Goal: Information Seeking & Learning: Learn about a topic

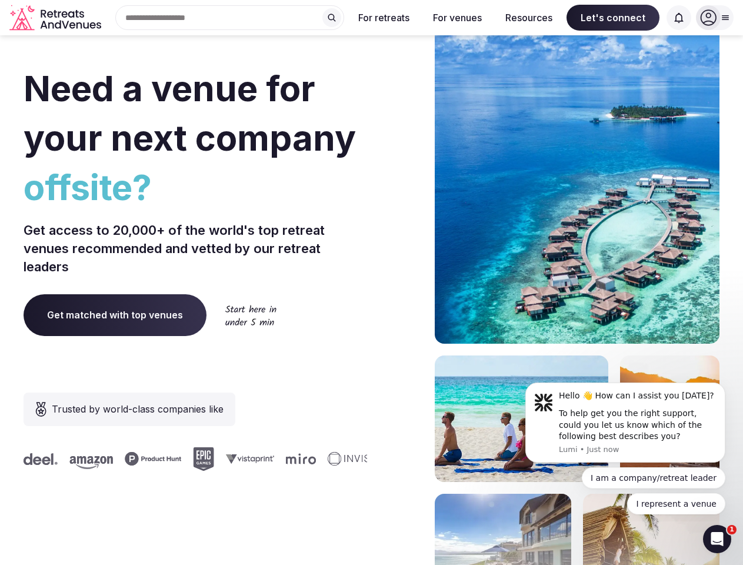
click at [371, 282] on div "Need a venue for your next company offsite? Get access to 20,000+ of the world'…" at bounding box center [372, 352] width 696 height 709
click at [230, 18] on div "Search Popular Destinations [GEOGRAPHIC_DATA], [GEOGRAPHIC_DATA] [GEOGRAPHIC_DA…" at bounding box center [225, 17] width 238 height 25
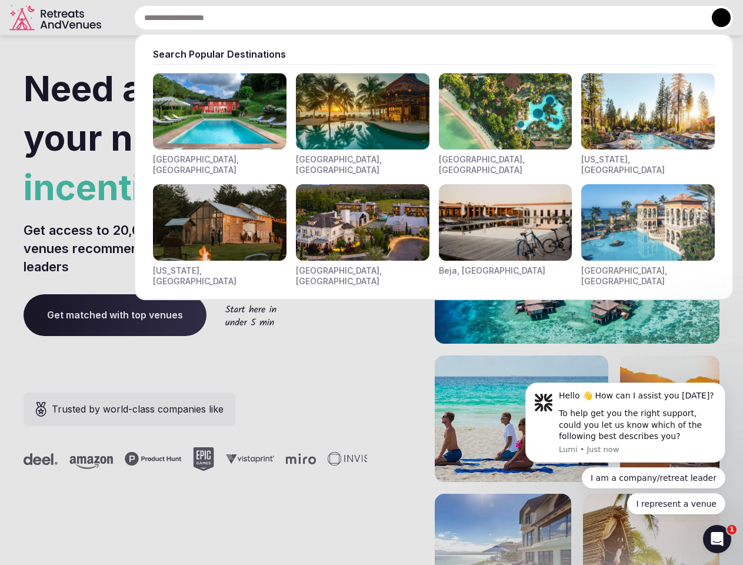
click at [332, 18] on input "text" at bounding box center [434, 17] width 600 height 25
click at [384, 18] on input "text" at bounding box center [434, 17] width 600 height 25
click at [457, 18] on input "text" at bounding box center [434, 17] width 600 height 25
click at [529, 18] on input "text" at bounding box center [434, 17] width 600 height 25
click at [613, 18] on input "text" at bounding box center [434, 17] width 600 height 25
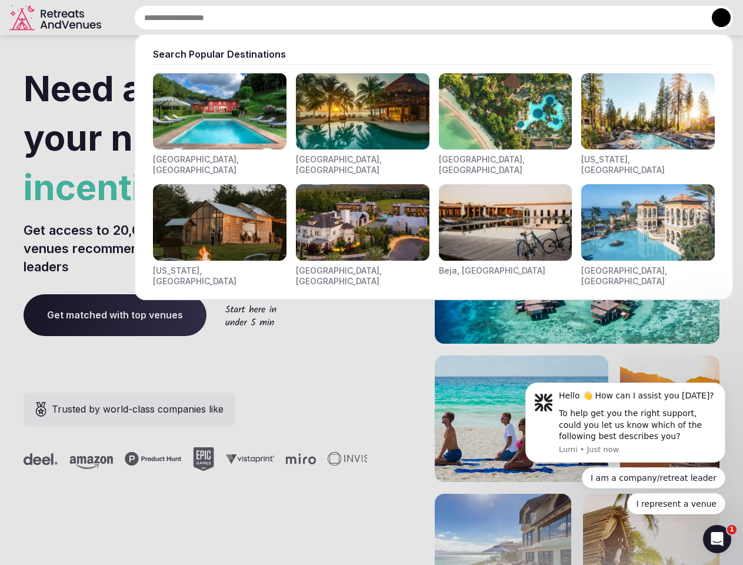
click at [679, 18] on input "text" at bounding box center [434, 17] width 600 height 25
click at [715, 18] on button at bounding box center [721, 17] width 19 height 19
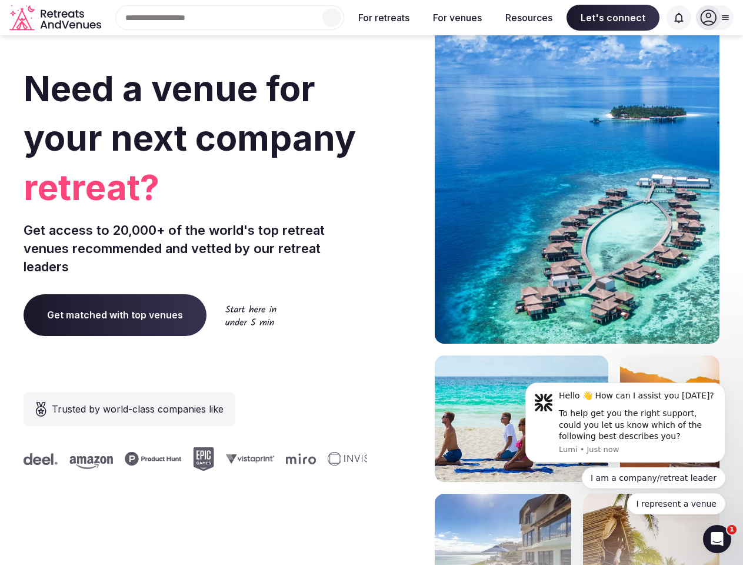
click at [626, 423] on div "To help get you the right support, could you let us know which of the following…" at bounding box center [638, 425] width 158 height 35
